Goal: Task Accomplishment & Management: Use online tool/utility

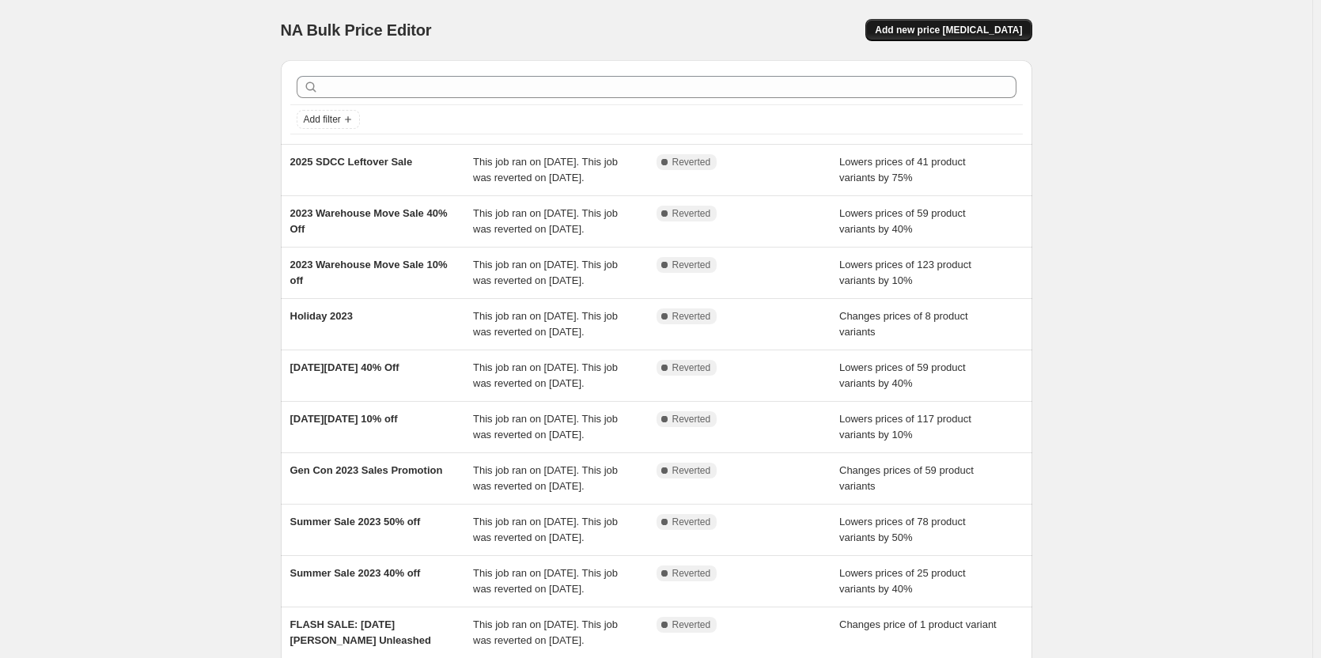
click at [997, 25] on span "Add new price [MEDICAL_DATA]" at bounding box center [948, 30] width 147 height 13
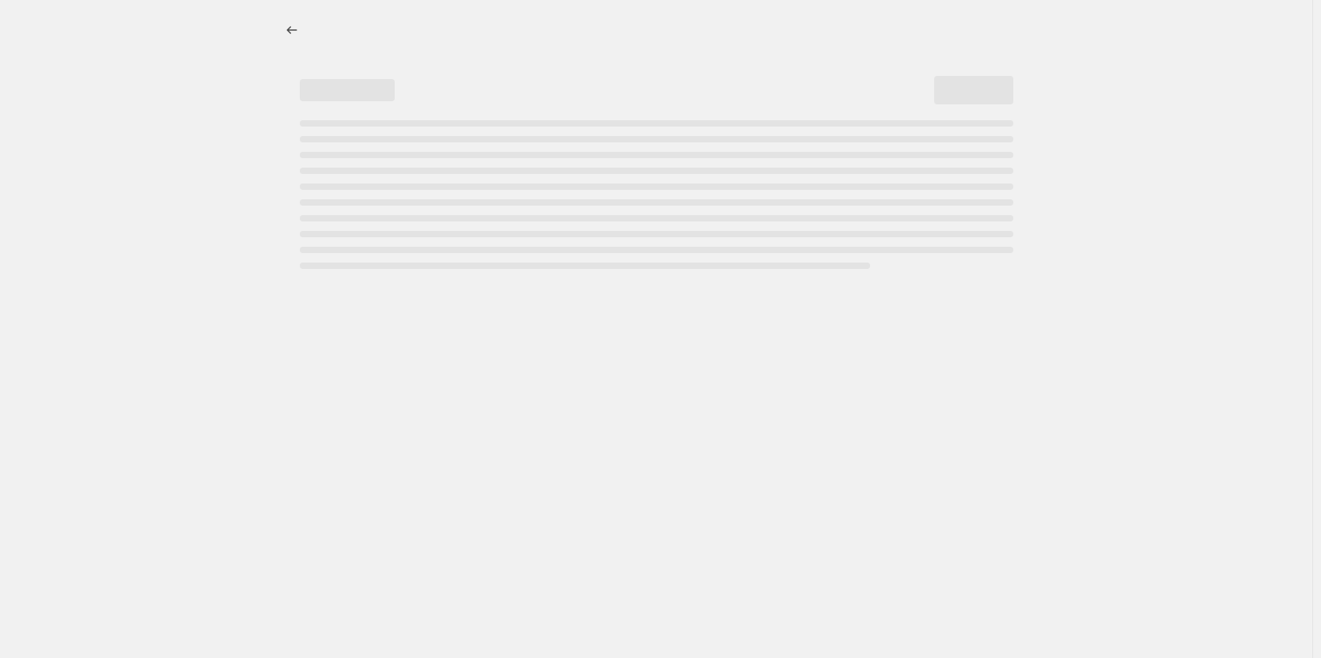
select select "percentage"
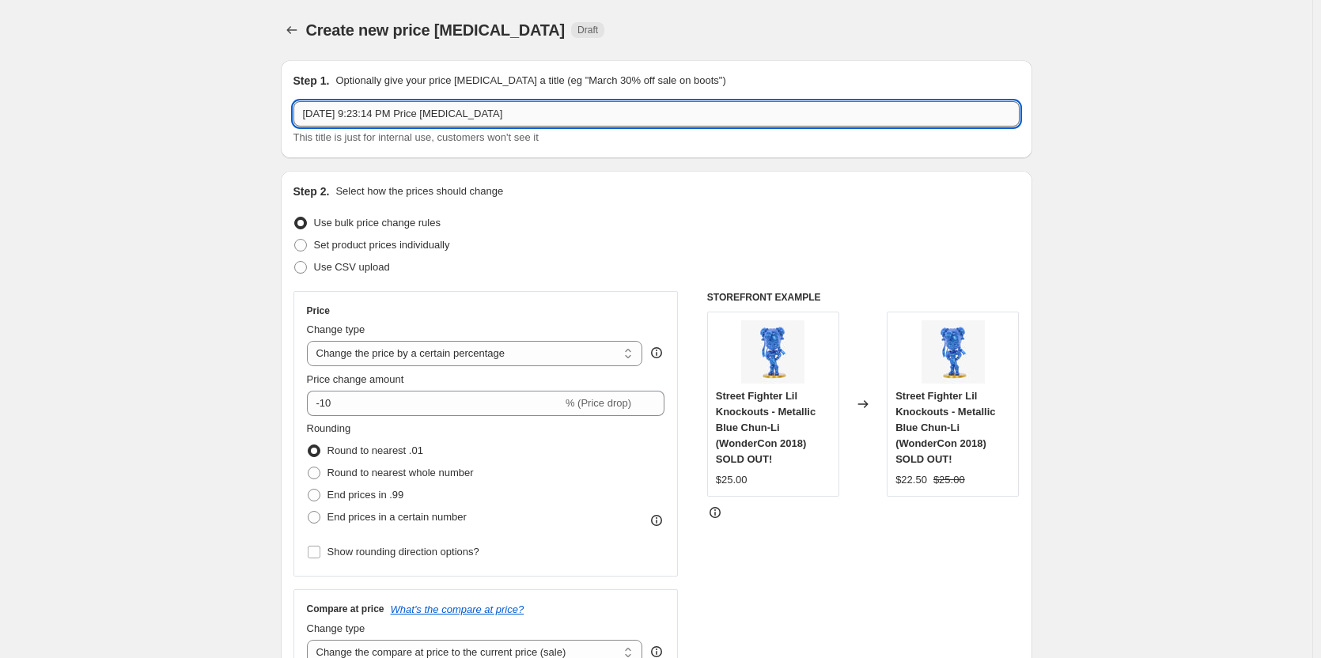
click at [437, 111] on input "[DATE] 9:23:14 PM Price [MEDICAL_DATA]" at bounding box center [657, 113] width 726 height 25
type input "[DATE] Sale 2025"
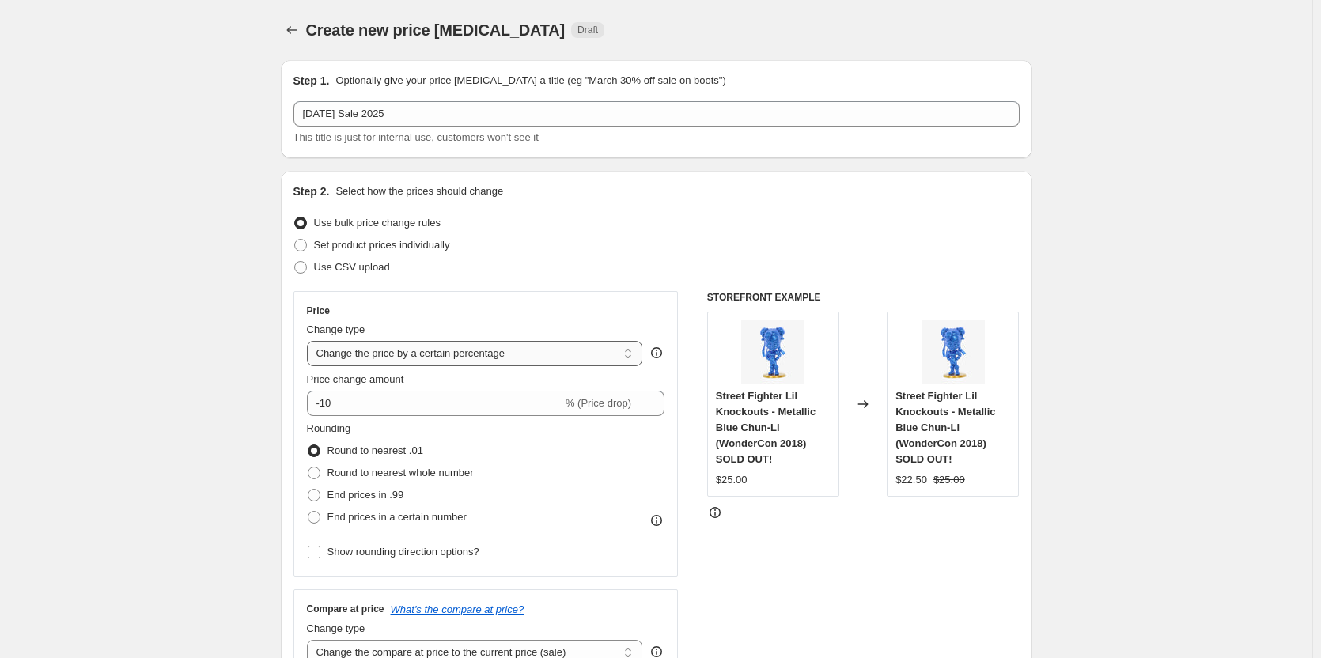
click at [444, 350] on select "Change the price to a certain amount Change the price by a certain amount Chang…" at bounding box center [475, 353] width 336 height 25
drag, startPoint x: 388, startPoint y: 401, endPoint x: 326, endPoint y: 406, distance: 61.9
click at [326, 406] on input "-10" at bounding box center [435, 403] width 256 height 25
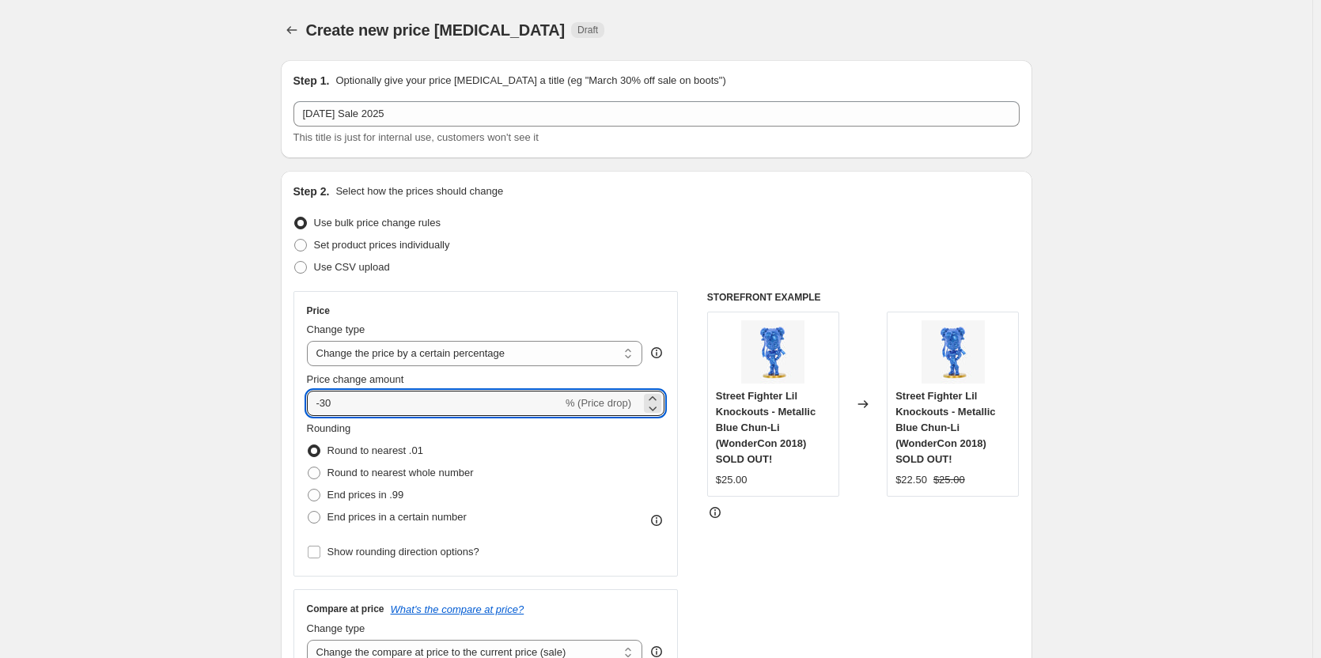
type input "-30"
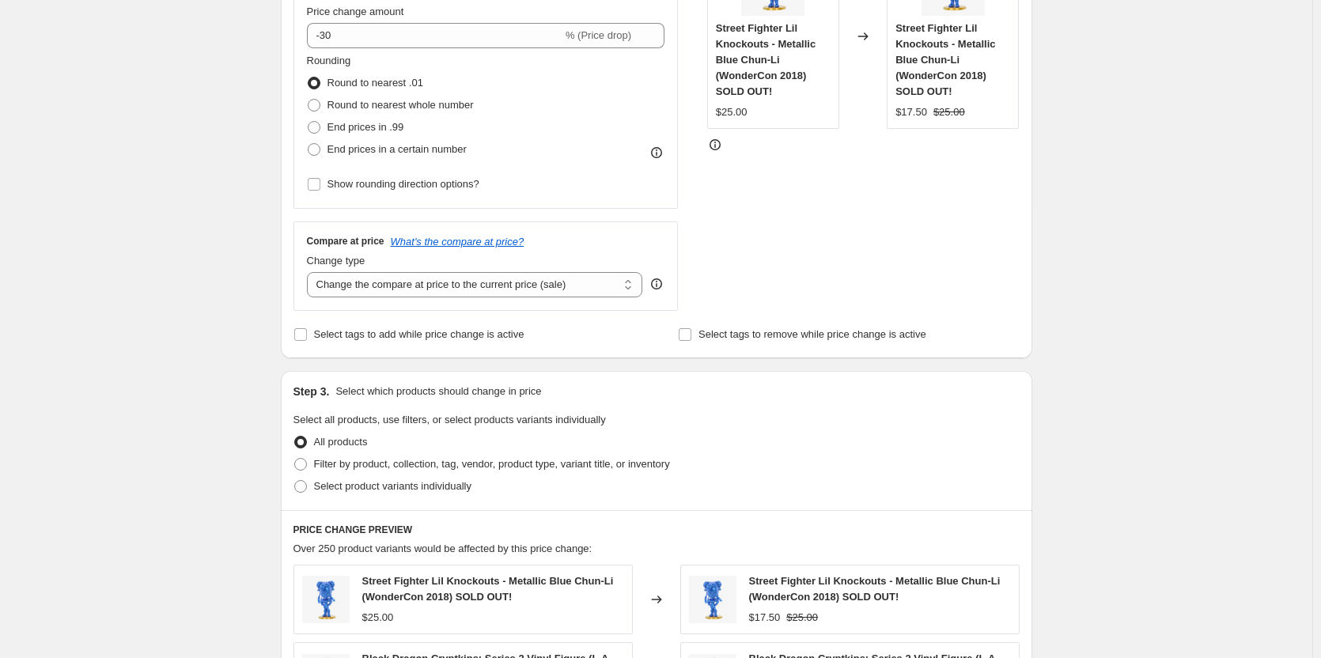
scroll to position [396, 0]
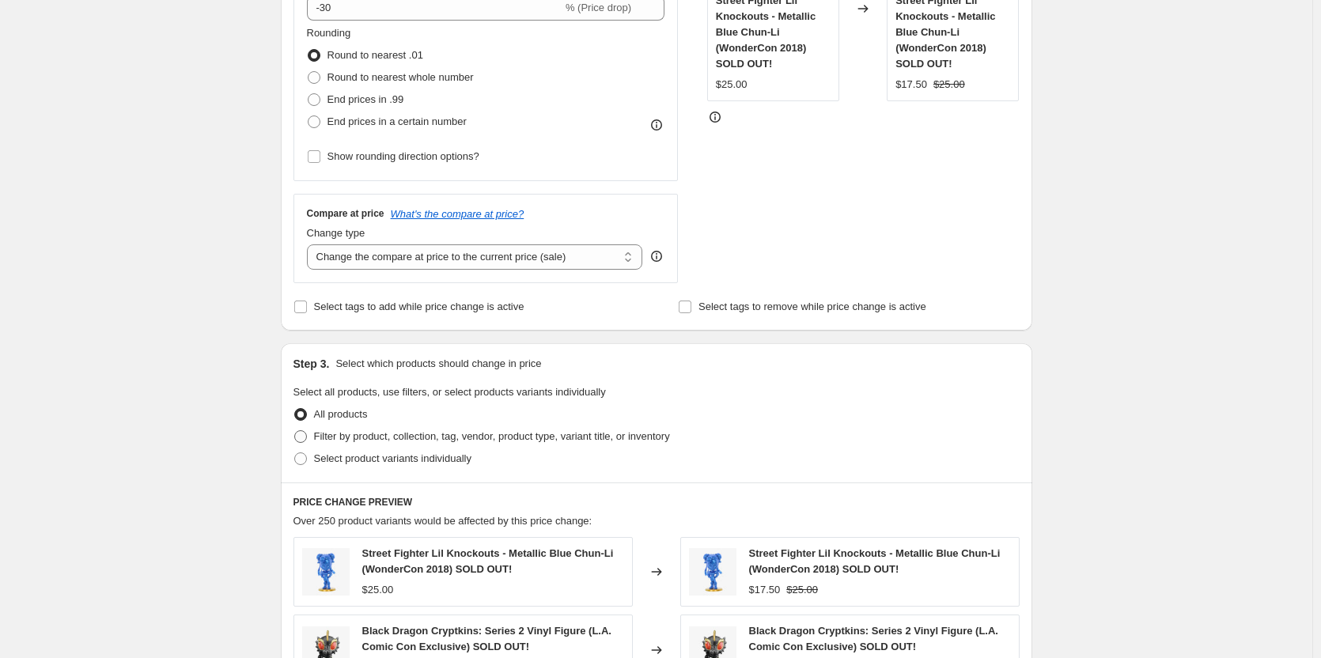
click at [301, 434] on span at bounding box center [300, 436] width 13 height 13
click at [295, 431] on input "Filter by product, collection, tag, vendor, product type, variant title, or inv…" at bounding box center [294, 430] width 1 height 1
radio input "true"
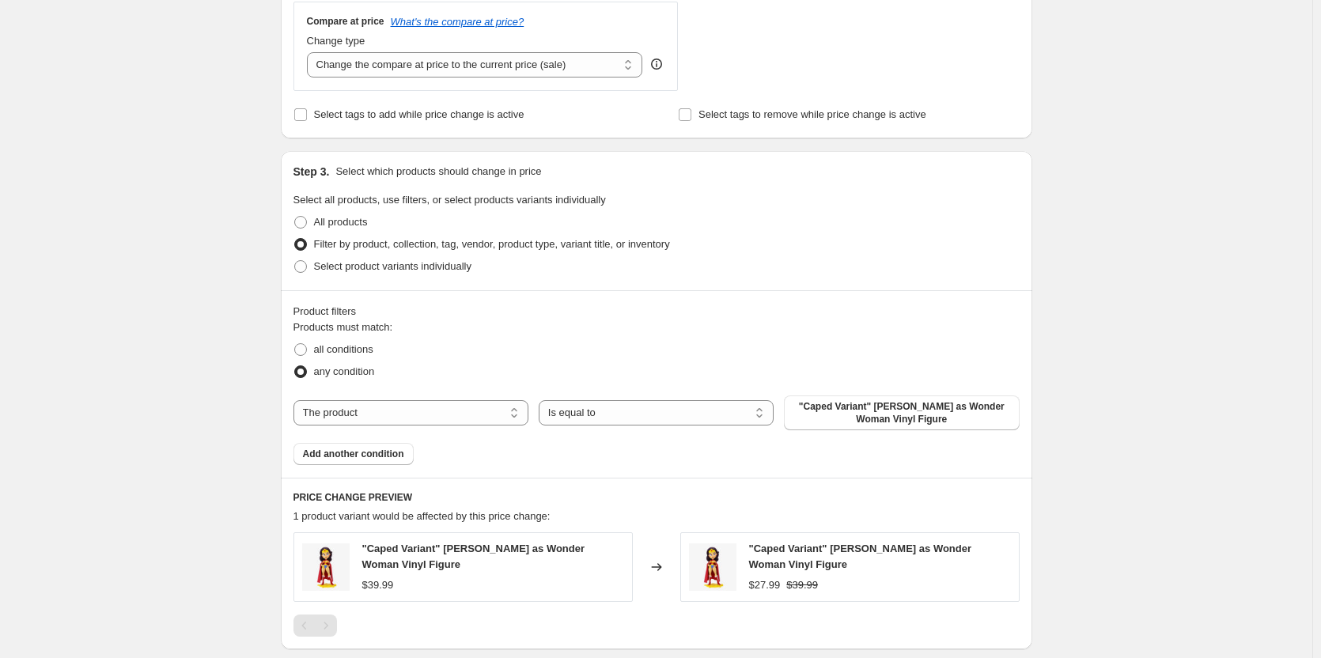
scroll to position [633, 0]
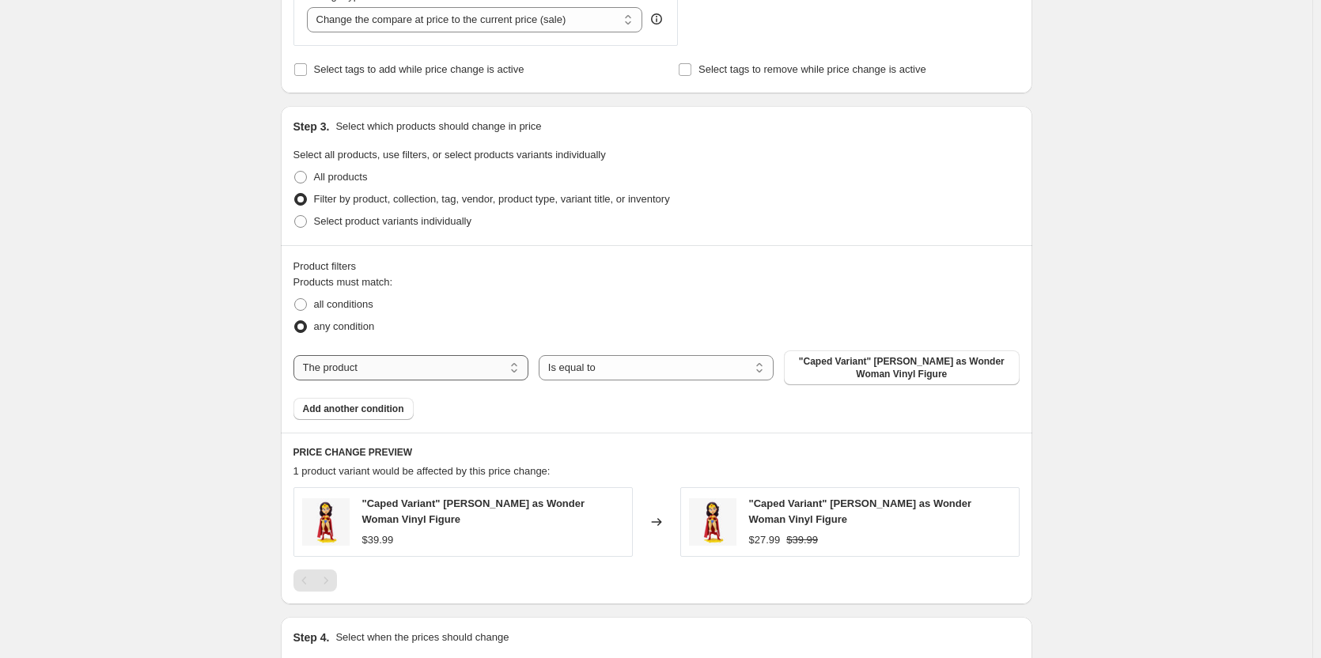
click at [490, 372] on select "The product The product's collection The product's tag The product's vendor The…" at bounding box center [411, 367] width 235 height 25
select select "collection"
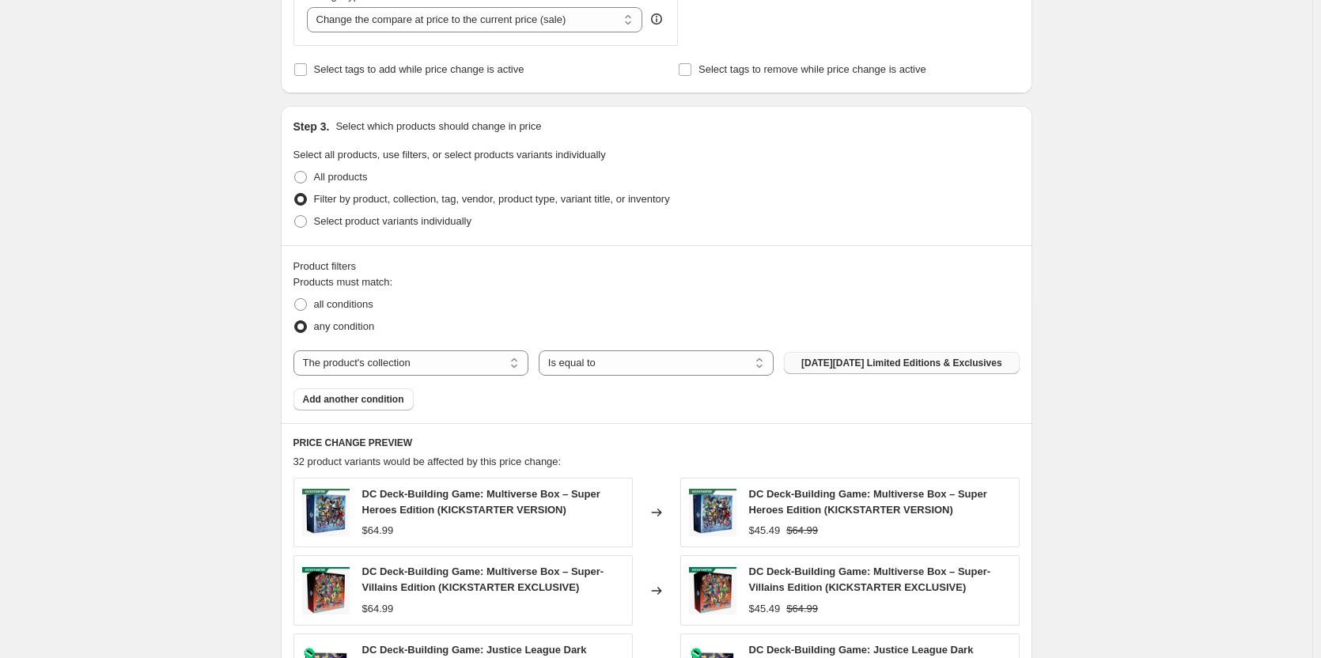
click at [845, 365] on span "[DATE][DATE] Limited Editions & Exclusives" at bounding box center [901, 363] width 201 height 13
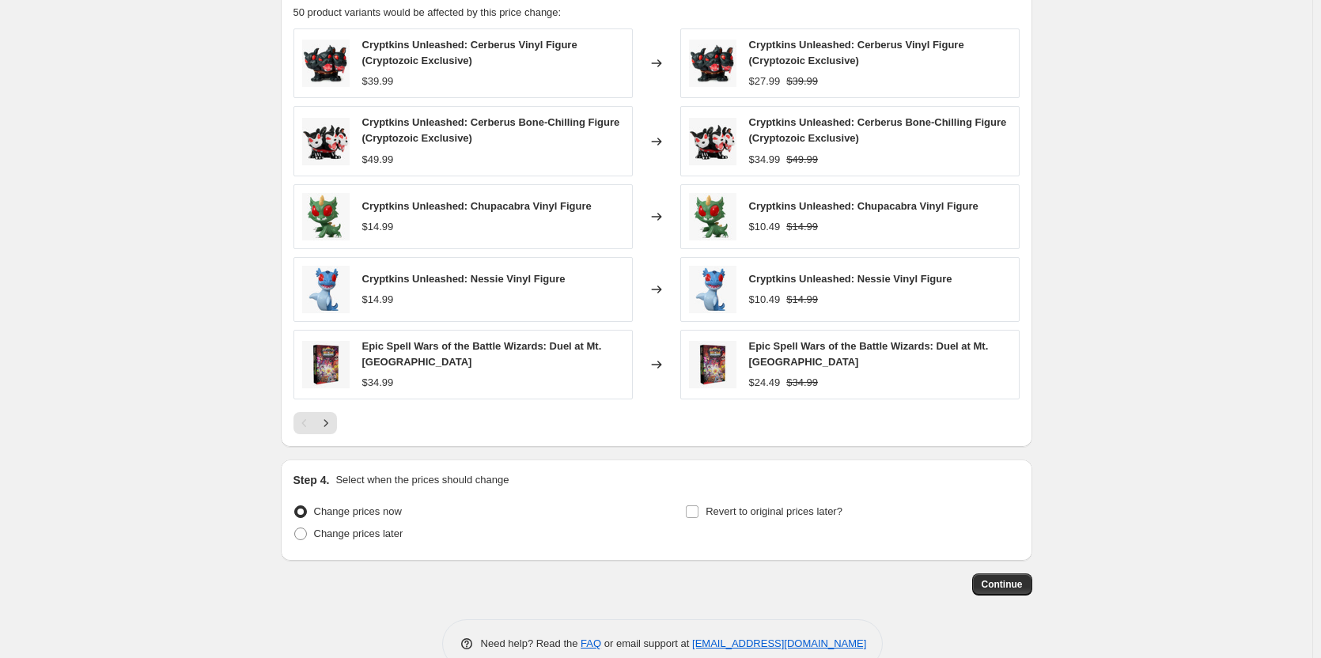
scroll to position [1108, 0]
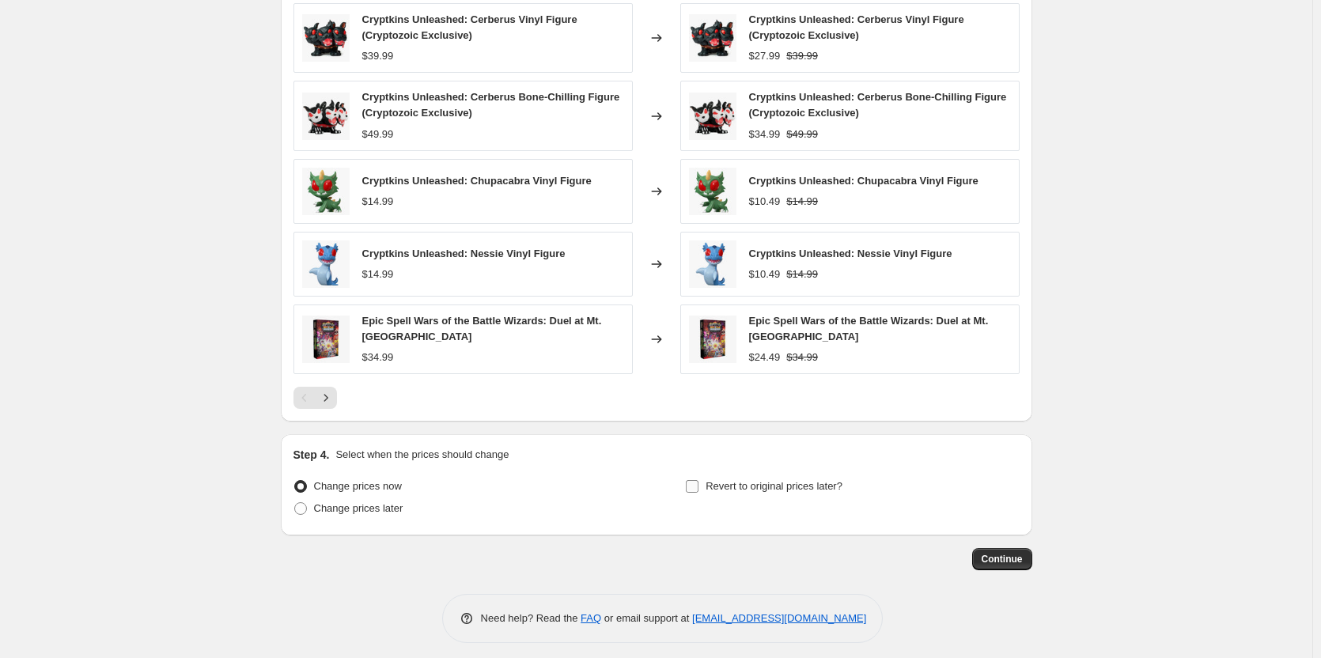
click at [695, 487] on input "Revert to original prices later?" at bounding box center [692, 486] width 13 height 13
checkbox input "true"
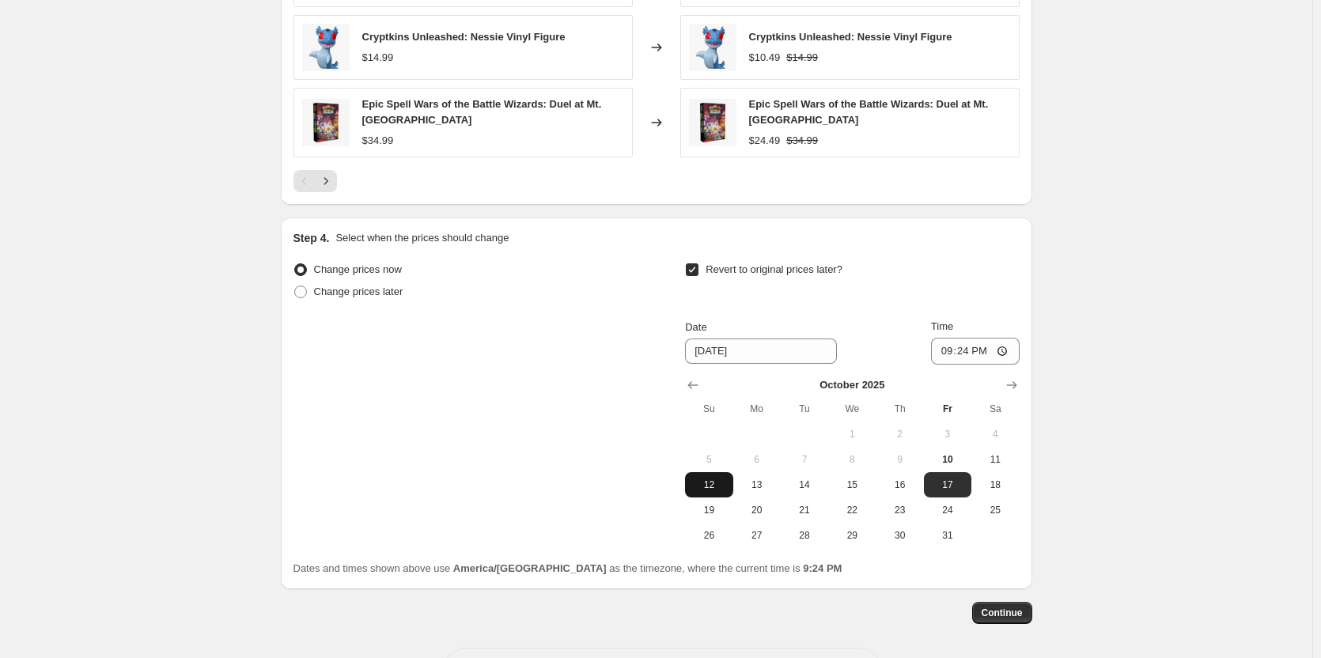
scroll to position [1345, 0]
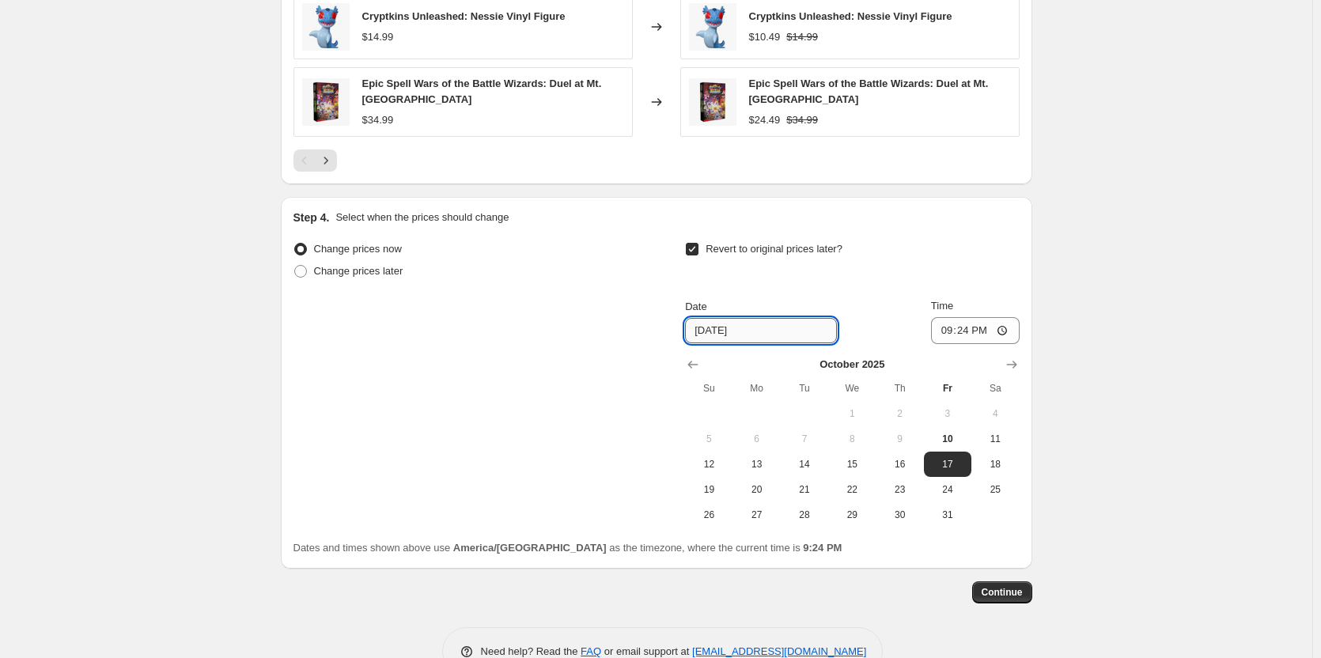
click at [737, 325] on input "[DATE]" at bounding box center [761, 330] width 152 height 25
click at [947, 518] on span "31" at bounding box center [947, 515] width 35 height 13
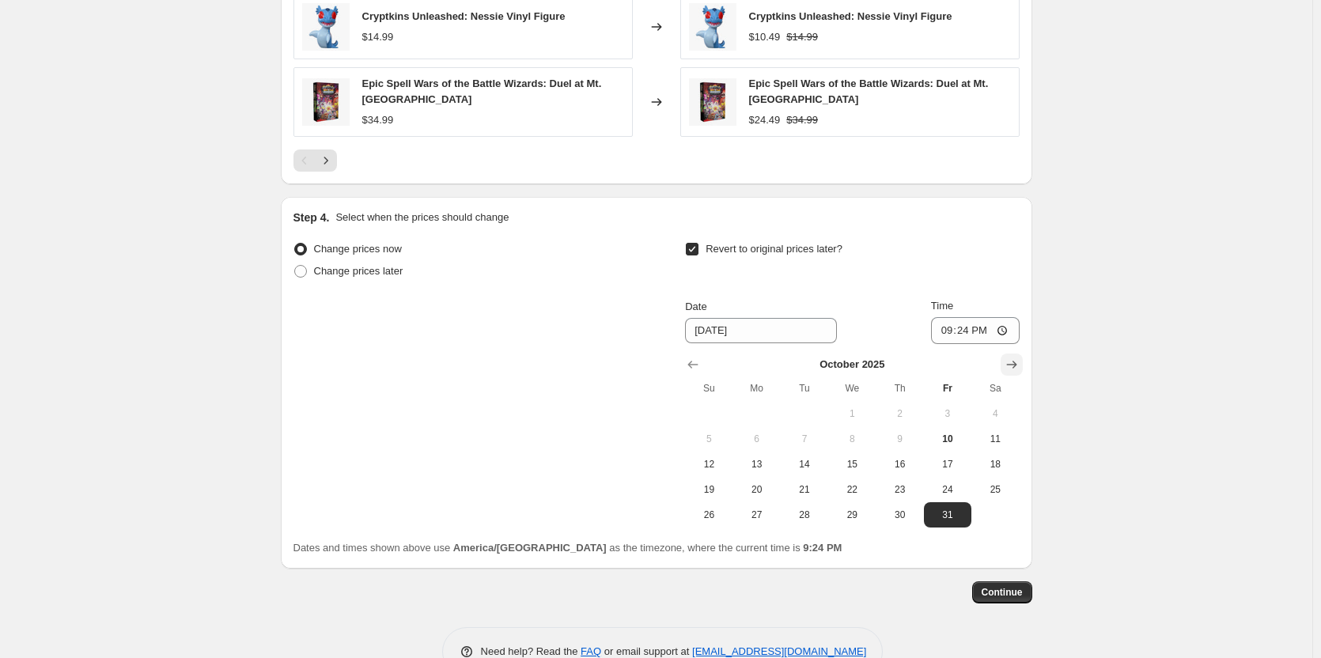
click at [1017, 365] on icon "Show next month, November 2025" at bounding box center [1012, 365] width 16 height 16
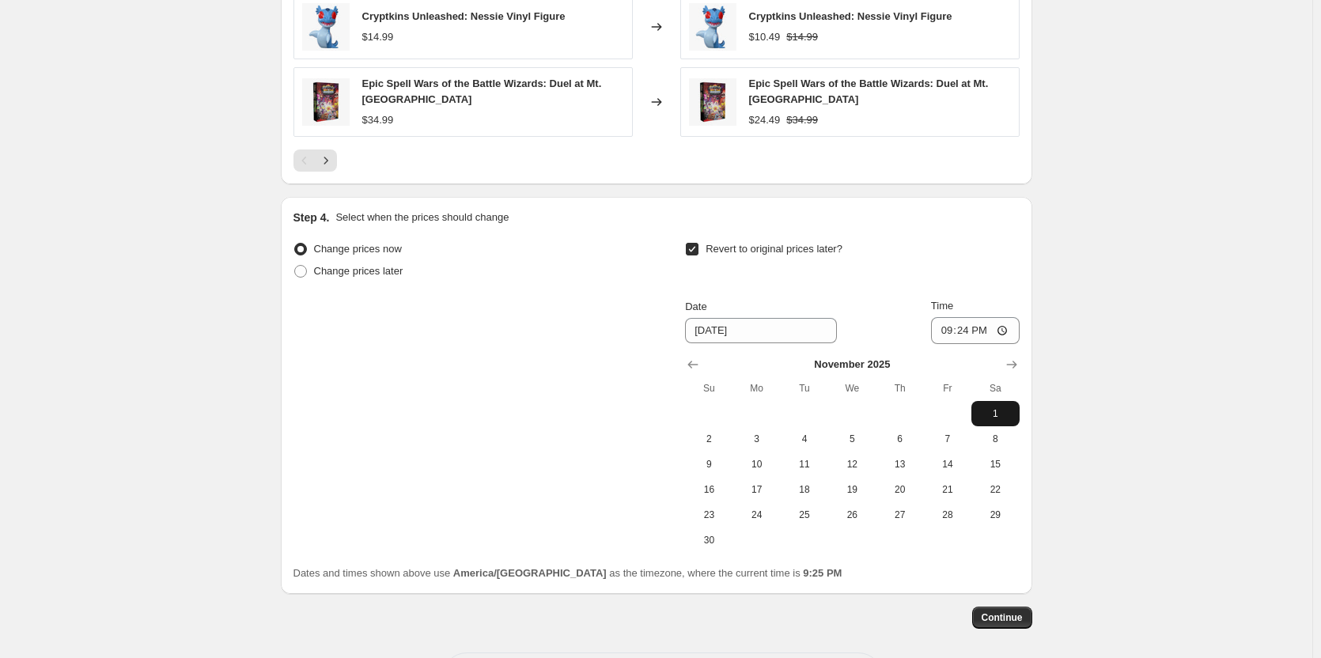
click at [1000, 414] on span "1" at bounding box center [995, 413] width 35 height 13
type input "[DATE]"
click at [960, 327] on input "21:24" at bounding box center [975, 330] width 89 height 27
click at [949, 331] on input "21:24" at bounding box center [975, 330] width 89 height 27
click at [960, 328] on input "13:24" at bounding box center [975, 330] width 89 height 27
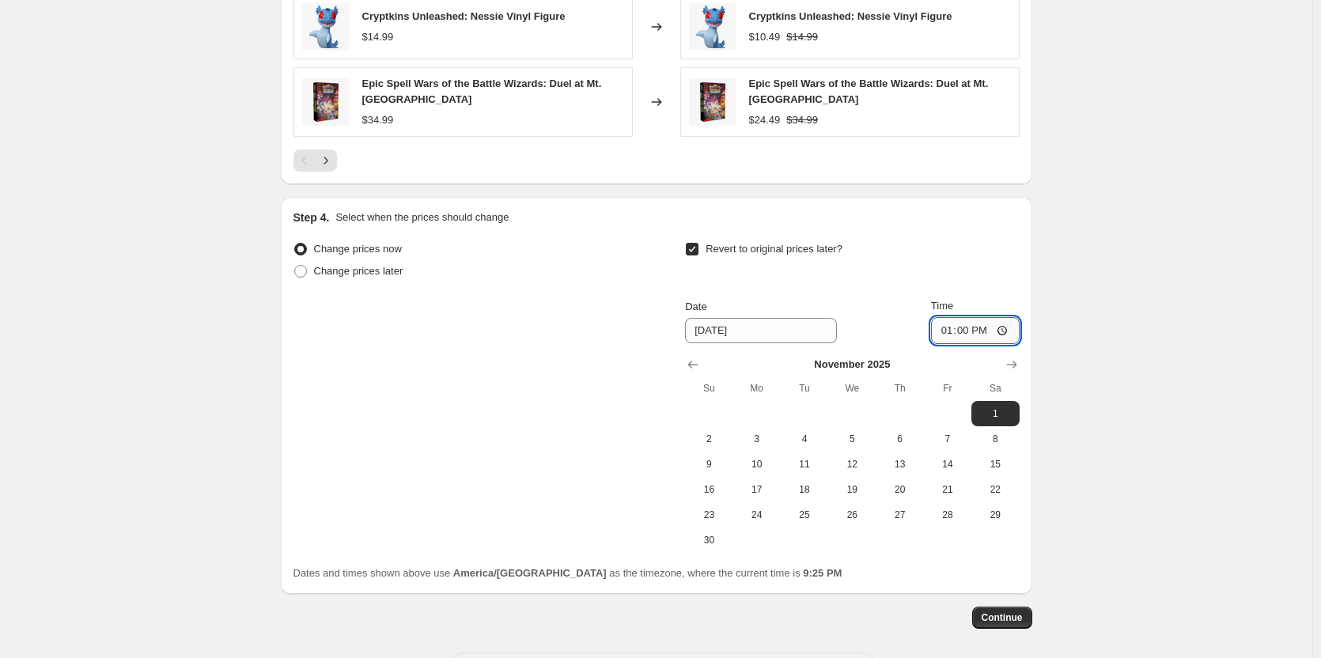
type input "01:00"
click at [968, 252] on div "Revert to original prices later?" at bounding box center [852, 261] width 334 height 47
click at [996, 622] on span "Continue" at bounding box center [1002, 618] width 41 height 13
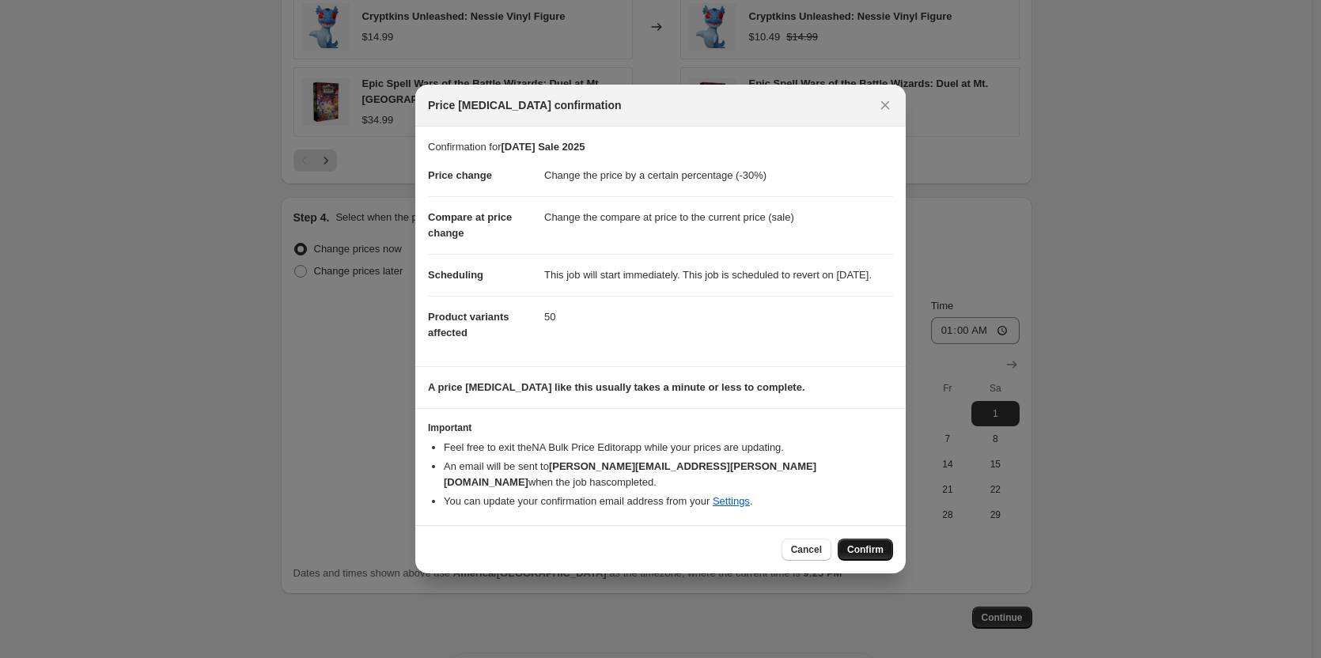
click at [858, 558] on button "Confirm" at bounding box center [865, 550] width 55 height 22
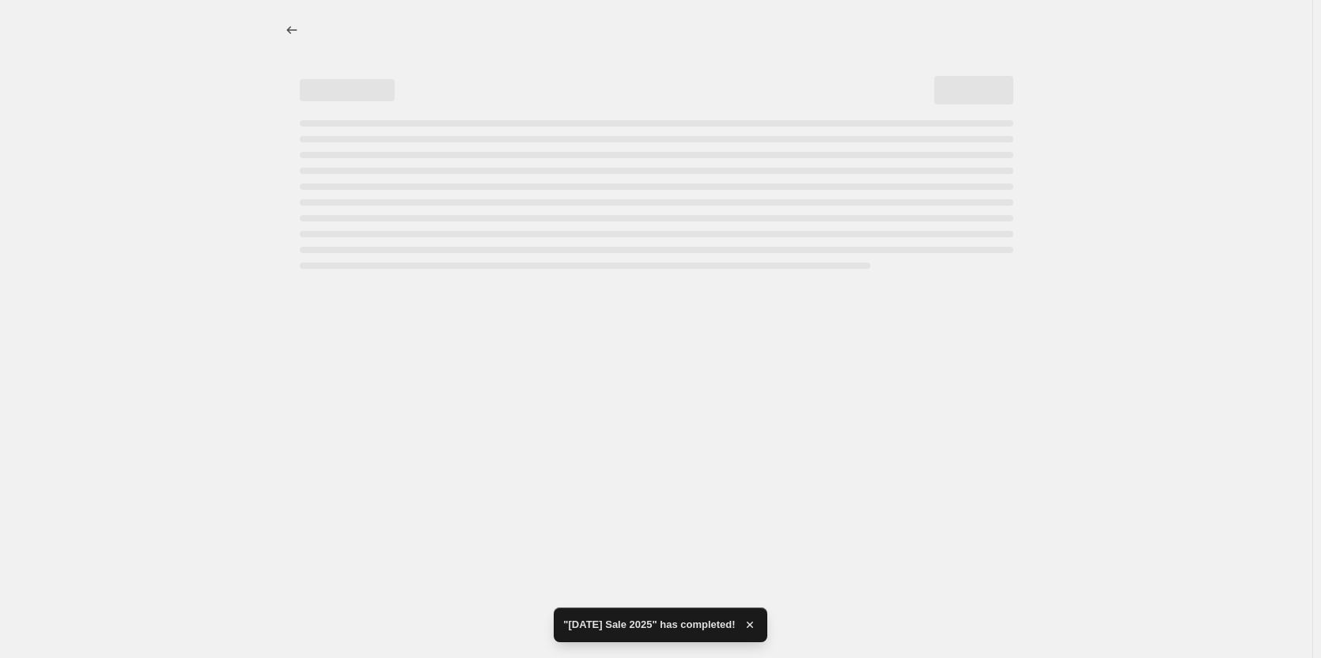
select select "percentage"
select select "collection"
